Goal: Information Seeking & Learning: Understand process/instructions

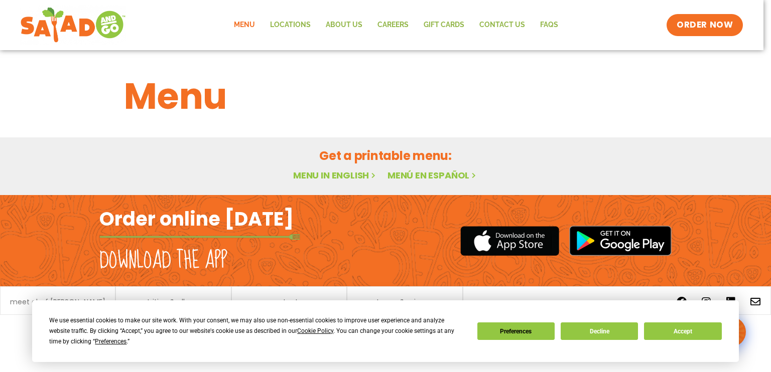
click at [335, 178] on link "Menu in English" at bounding box center [335, 175] width 84 height 13
click at [620, 329] on button "Decline" at bounding box center [598, 332] width 77 height 18
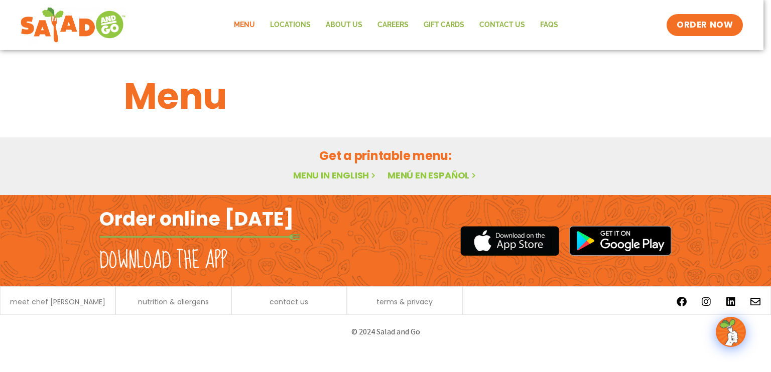
click at [249, 25] on link "Menu" at bounding box center [244, 25] width 36 height 23
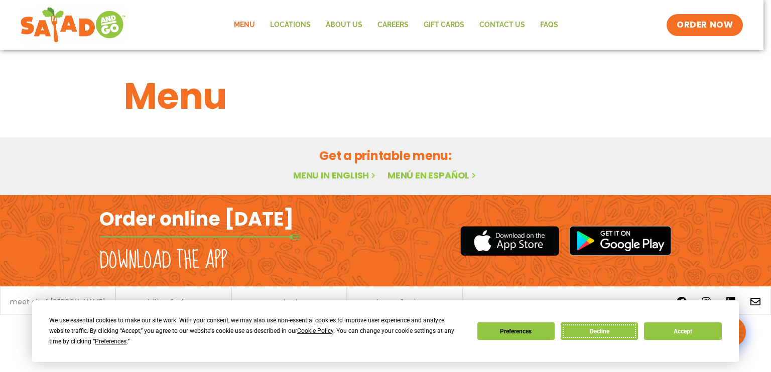
click at [601, 333] on button "Decline" at bounding box center [598, 332] width 77 height 18
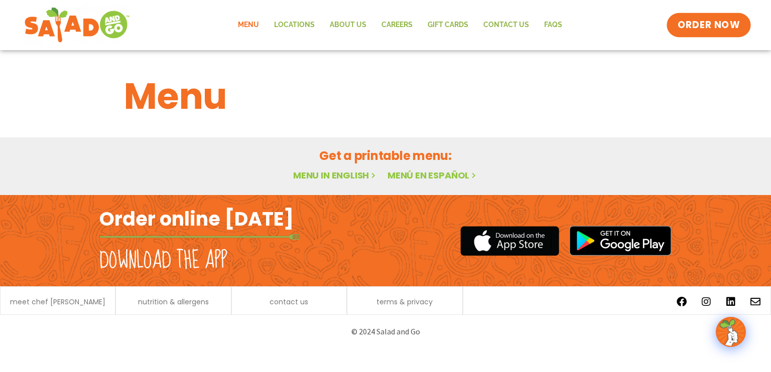
click at [713, 24] on span "ORDER NOW" at bounding box center [708, 25] width 62 height 13
